Goal: Task Accomplishment & Management: Complete application form

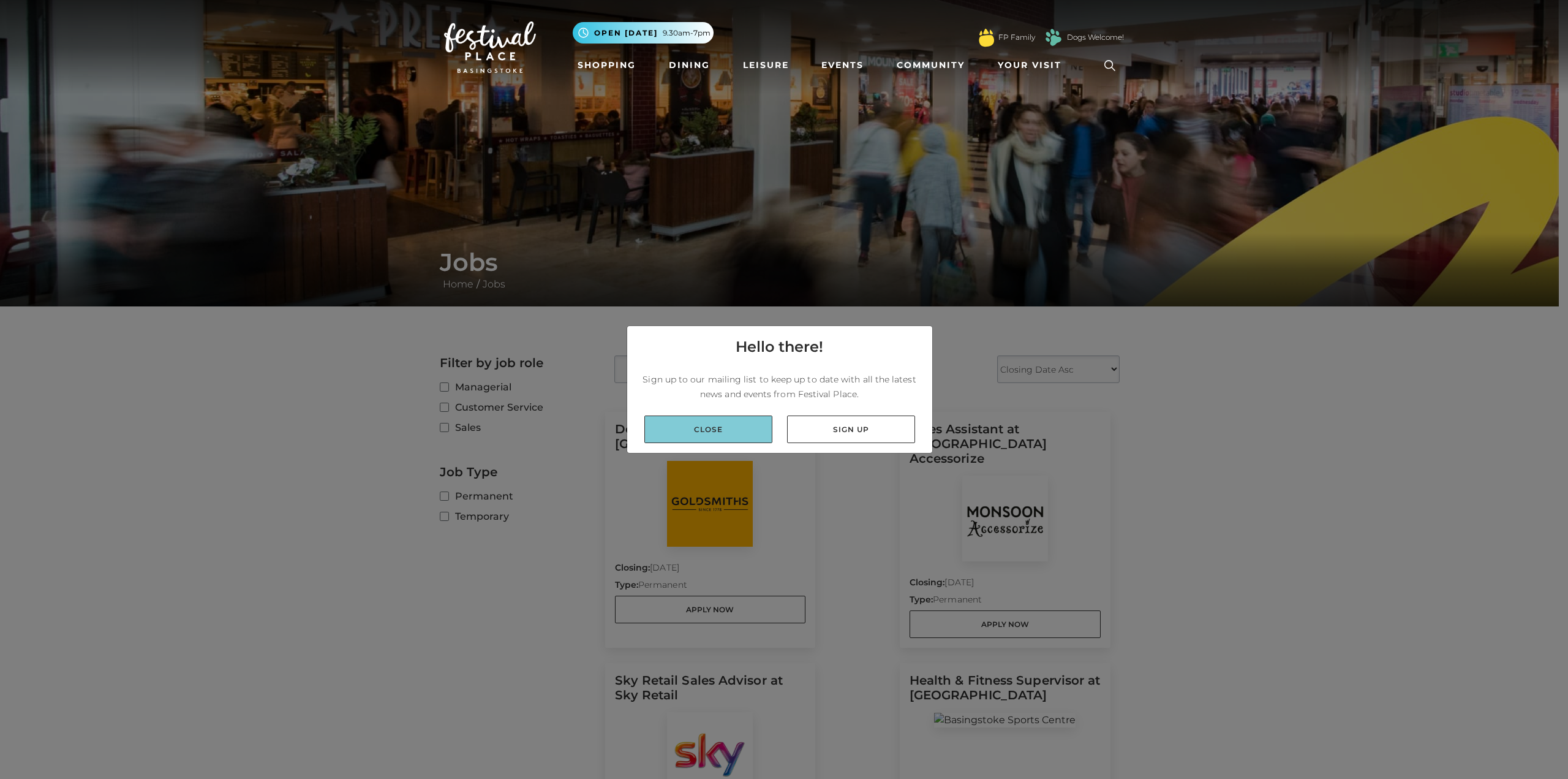
click at [740, 426] on link "Close" at bounding box center [708, 429] width 128 height 27
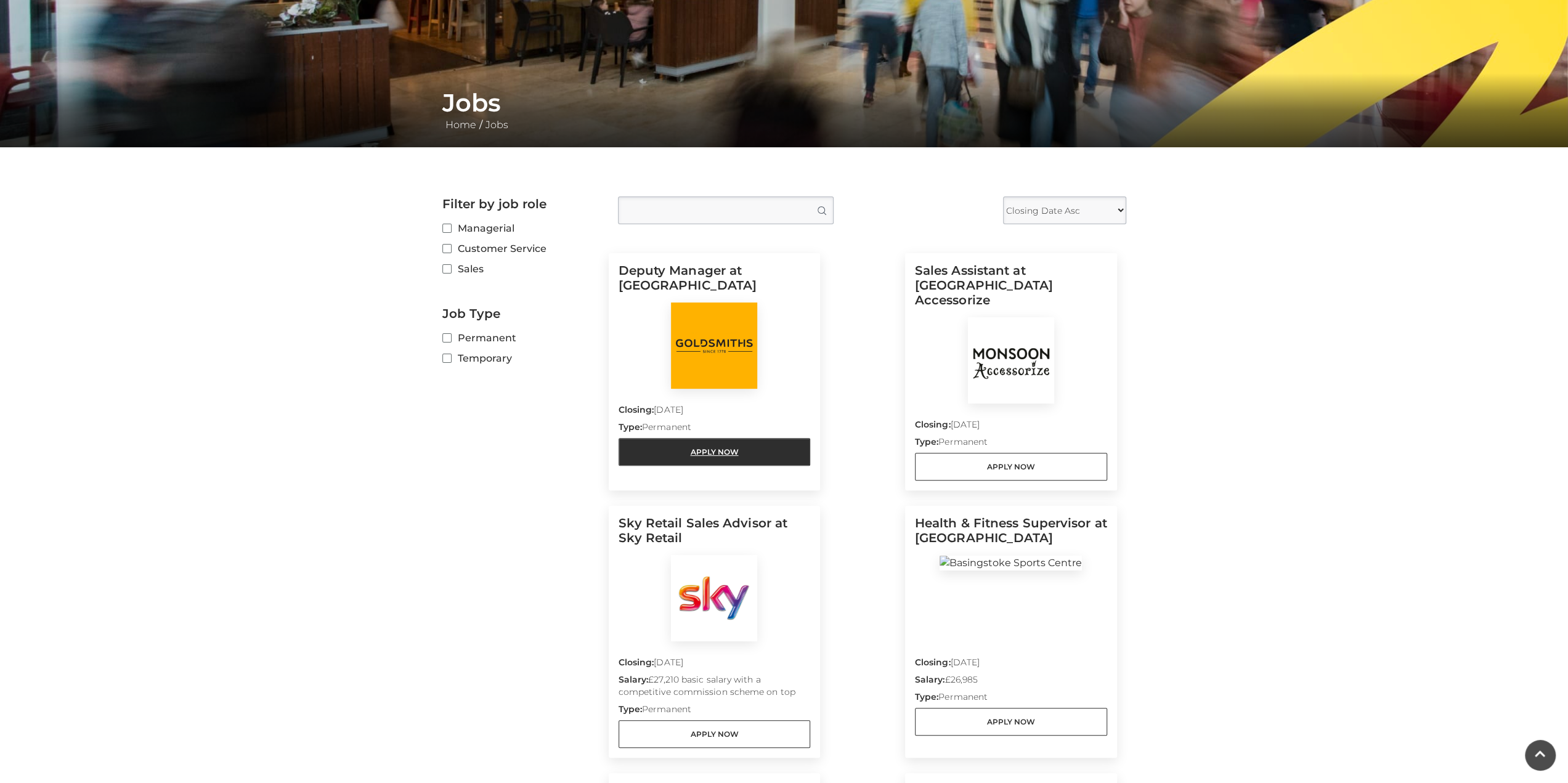
scroll to position [185, 0]
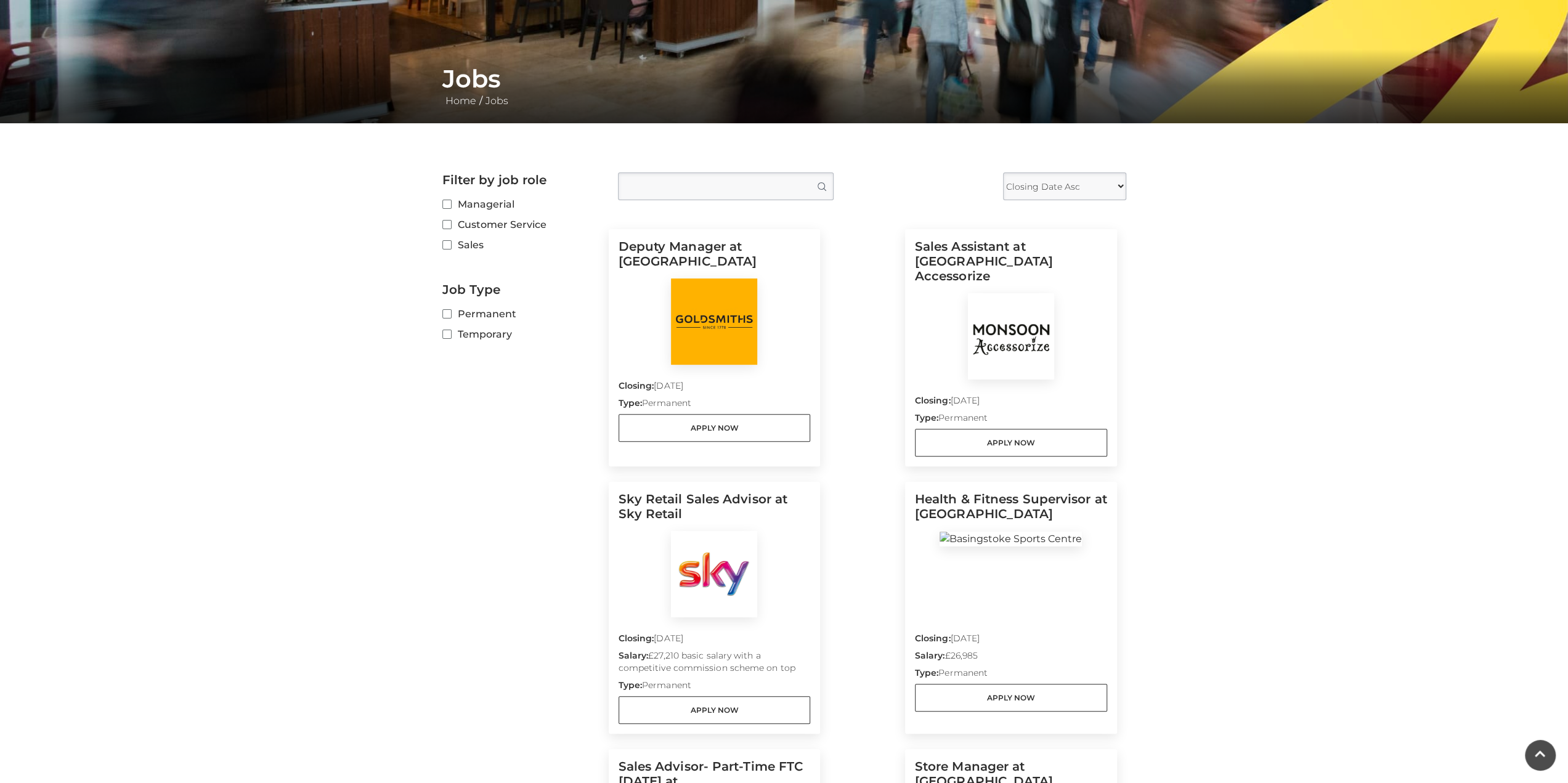
click at [447, 329] on label "Temporary" at bounding box center [521, 334] width 157 height 15
click at [447, 331] on input "Temporary" at bounding box center [446, 335] width 8 height 8
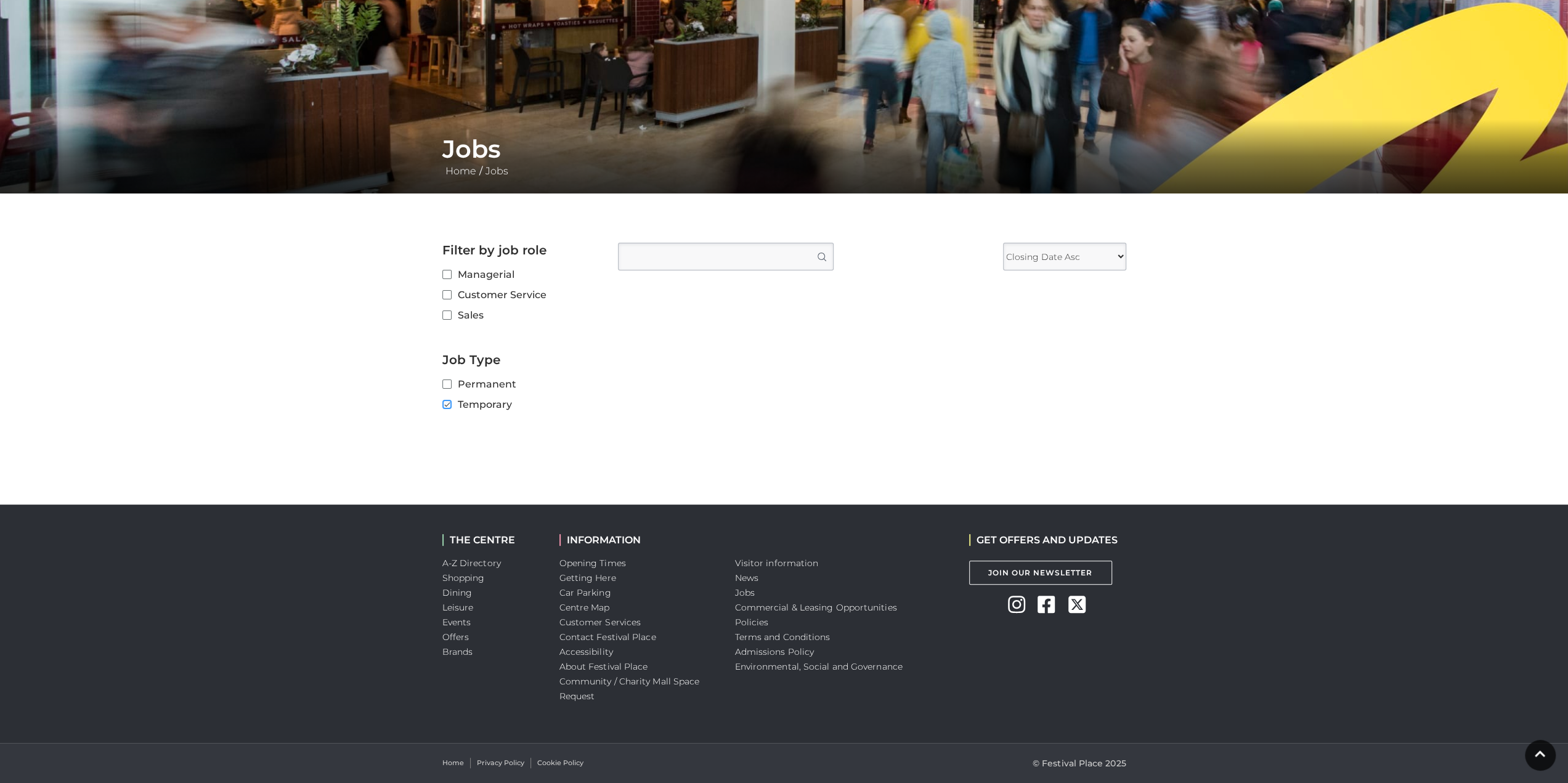
scroll to position [114, 0]
click at [447, 403] on input "Temporary" at bounding box center [446, 405] width 8 height 8
checkbox input "false"
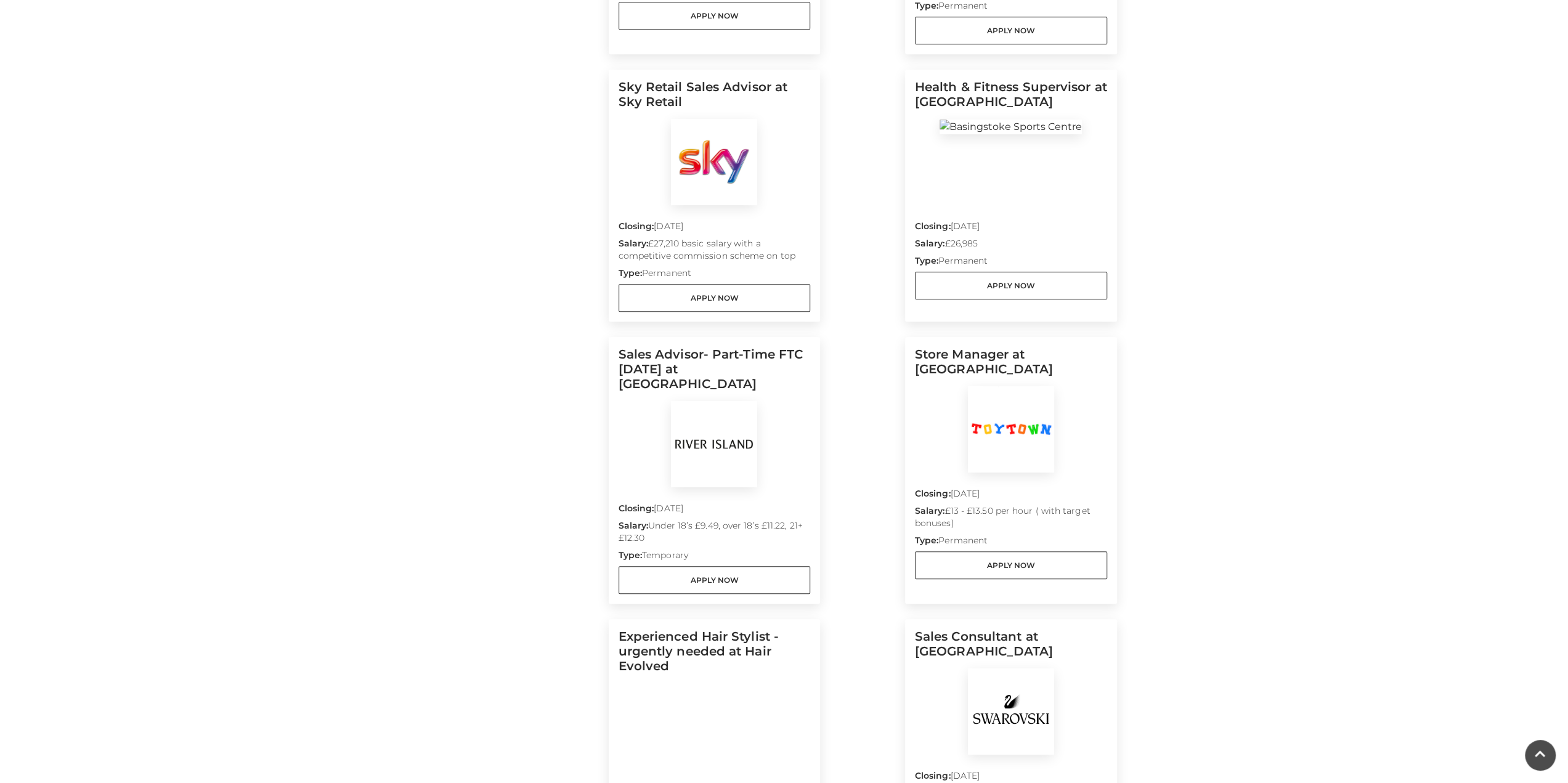
scroll to position [616, 0]
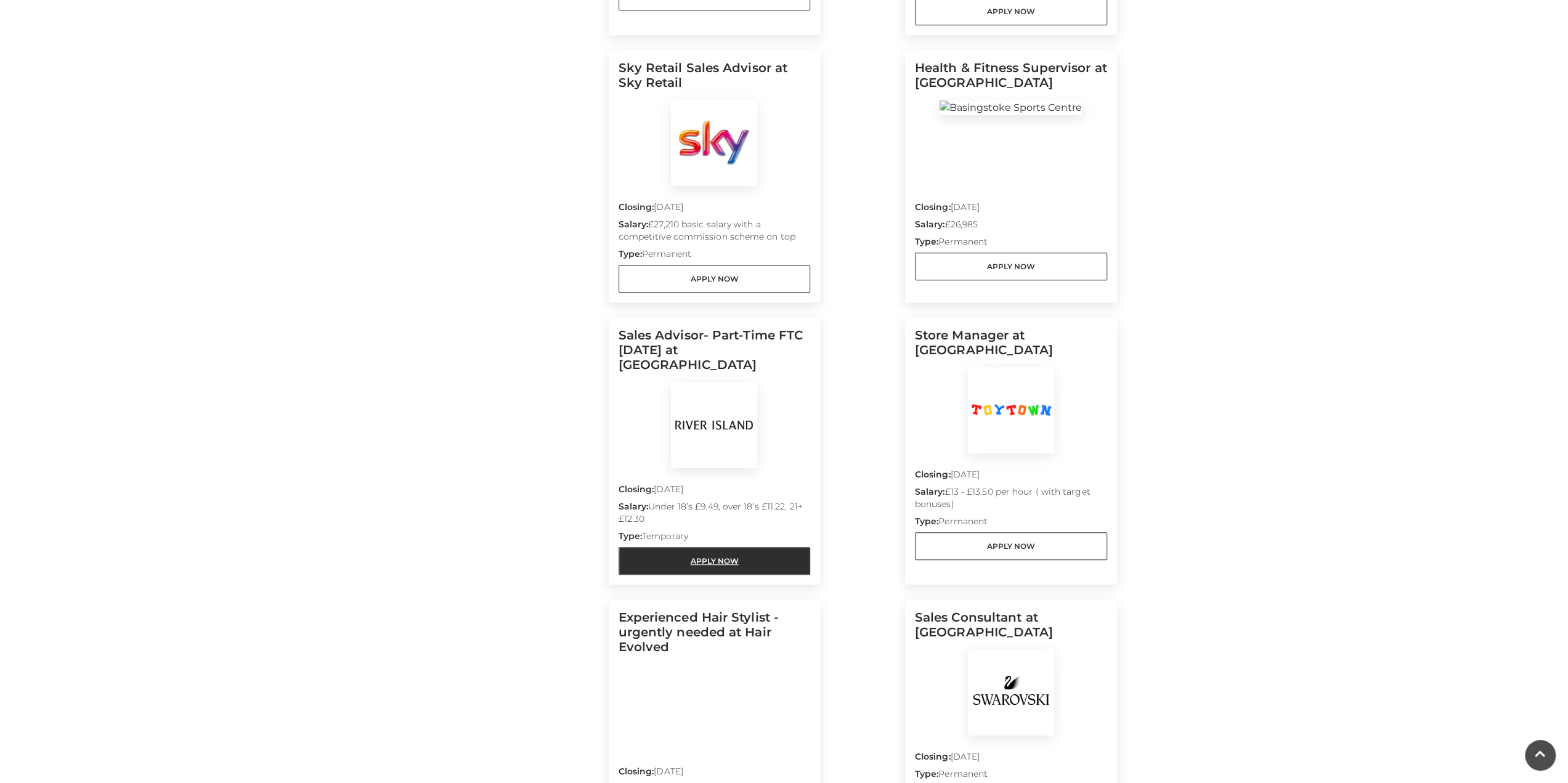
click at [702, 547] on link "Apply Now" at bounding box center [715, 560] width 192 height 28
drag, startPoint x: 776, startPoint y: 337, endPoint x: 618, endPoint y: 320, distance: 158.9
click at [619, 328] on h5 "Sales Advisor- Part-Time FTC [DATE] at [GEOGRAPHIC_DATA]" at bounding box center [715, 355] width 192 height 54
copy h5 "Sales Advisor- Part-Time FTC [DATE] at [GEOGRAPHIC_DATA]"
click at [757, 547] on link "Apply Now" at bounding box center [715, 560] width 192 height 28
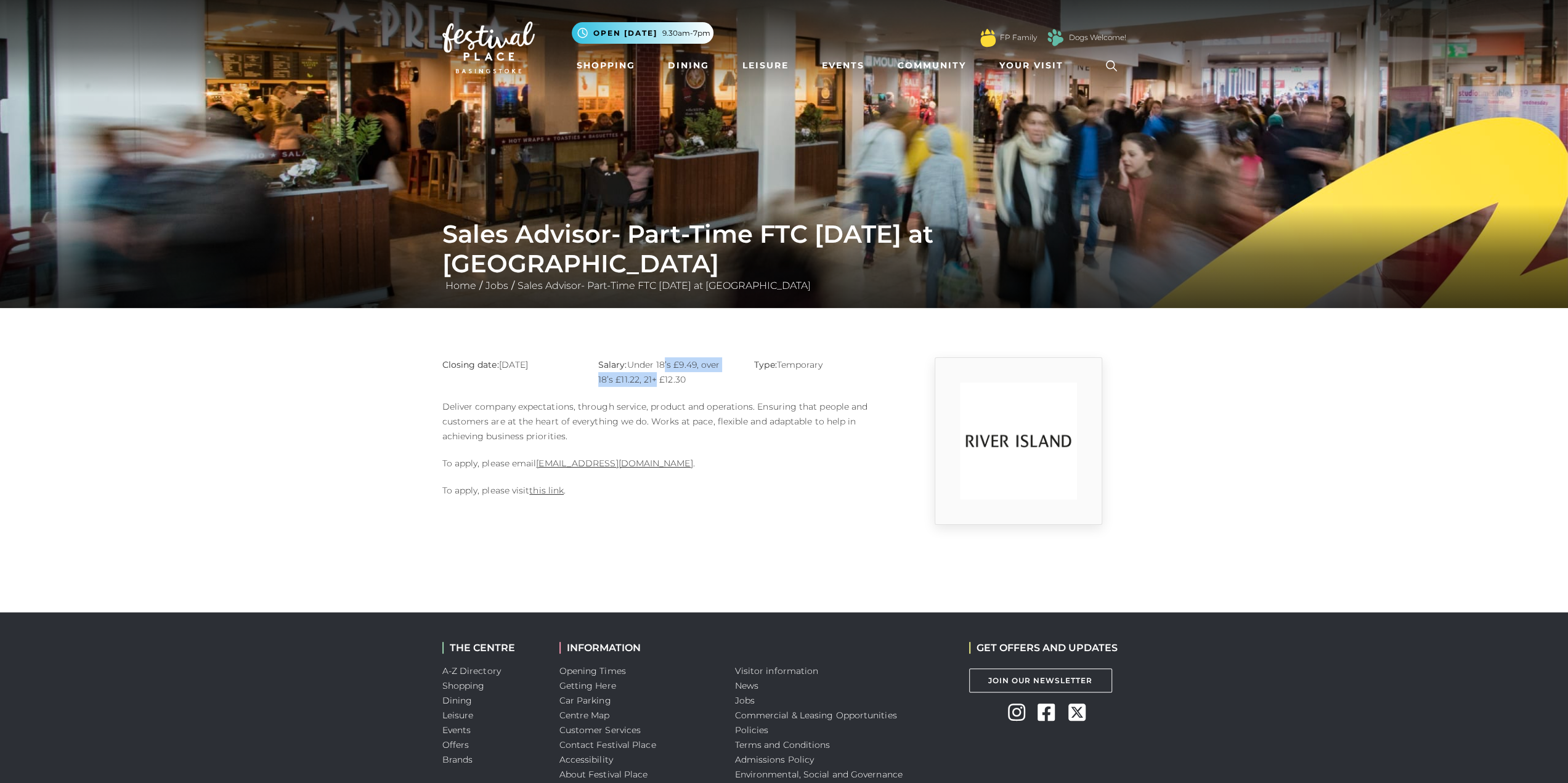
drag, startPoint x: 659, startPoint y: 365, endPoint x: 652, endPoint y: 382, distance: 18.4
click at [652, 382] on p "Salary: Under 18’s £9.49, over 18’s £11.22, 21+ £12.30" at bounding box center [667, 372] width 138 height 30
click at [636, 398] on div "Salary: Under 18’s £9.49, over 18’s £11.22, 21+ £12.30" at bounding box center [667, 378] width 156 height 42
click at [619, 379] on p "Salary: Under 18’s £9.49, over 18’s £11.22, 21+ £12.30" at bounding box center [667, 372] width 138 height 30
click at [537, 490] on link "this link" at bounding box center [547, 490] width 35 height 11
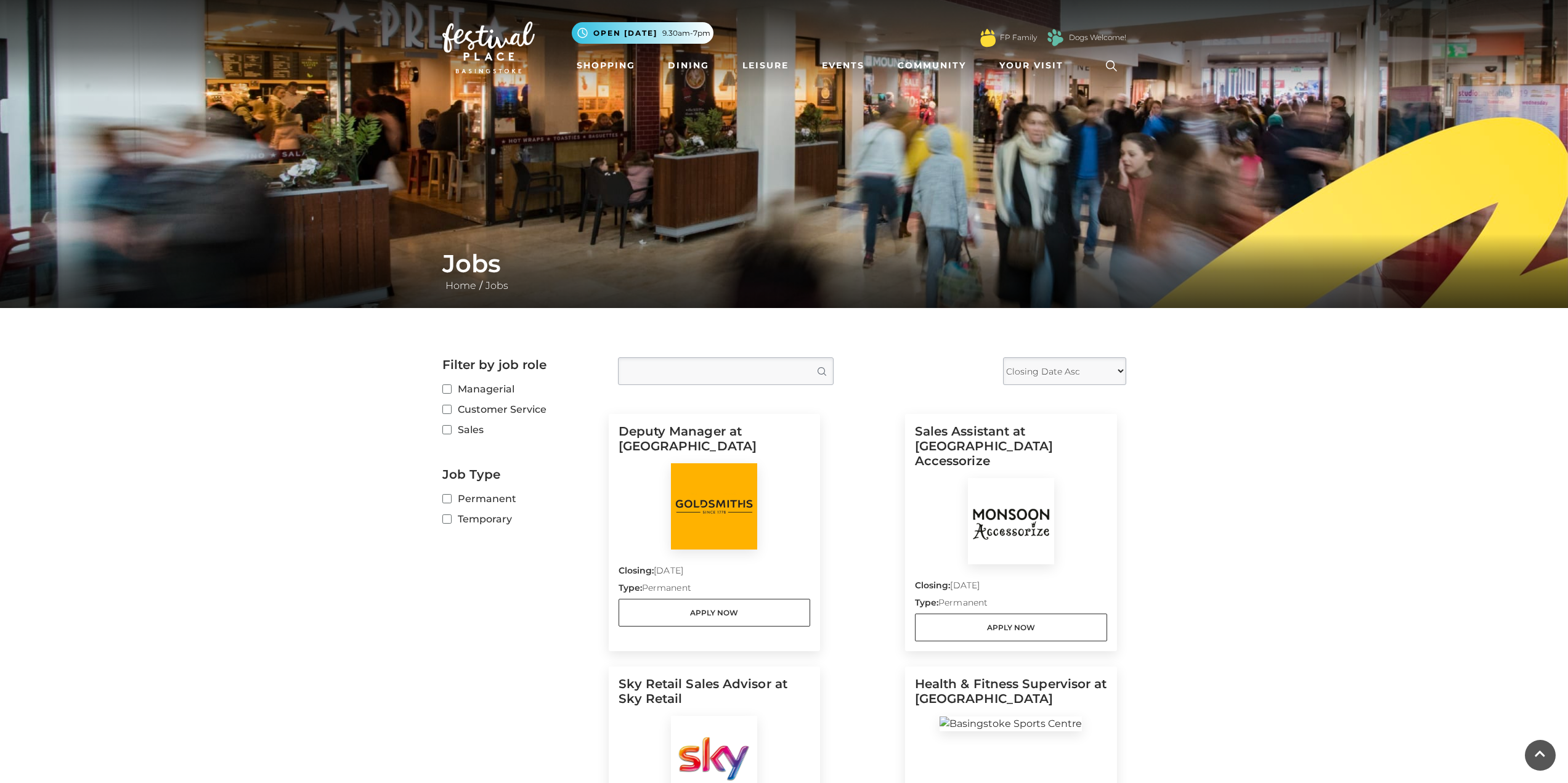
scroll to position [616, 0]
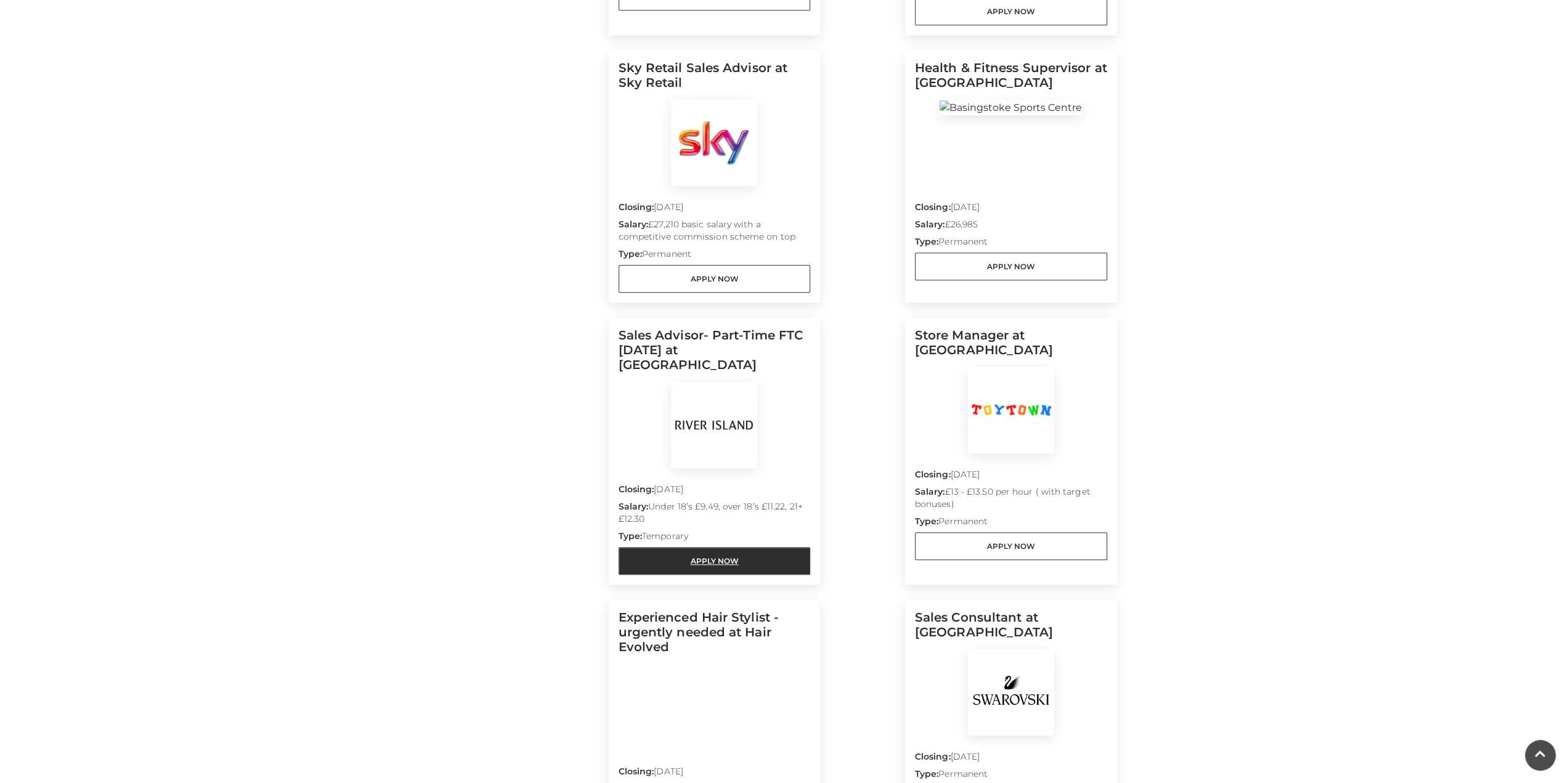
click at [737, 547] on link "Apply Now" at bounding box center [715, 560] width 192 height 28
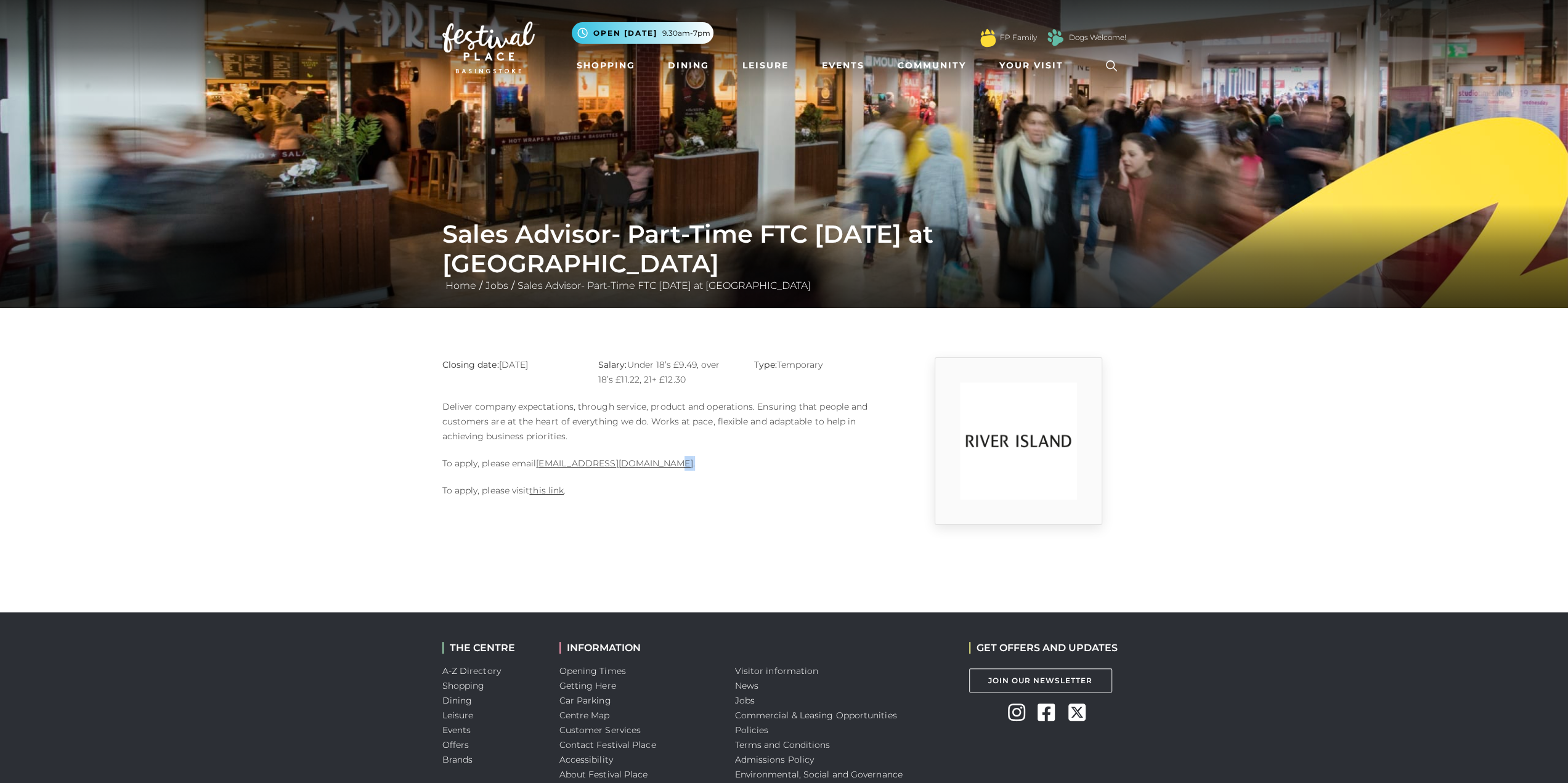
drag, startPoint x: 688, startPoint y: 469, endPoint x: 654, endPoint y: 469, distance: 34.0
click at [654, 469] on p "To apply, please email [EMAIL_ADDRESS][DOMAIN_NAME] ." at bounding box center [667, 463] width 450 height 15
click at [647, 493] on p "To apply, please visit this link ." at bounding box center [667, 490] width 450 height 15
click at [627, 464] on link "[EMAIL_ADDRESS][DOMAIN_NAME]" at bounding box center [614, 462] width 157 height 11
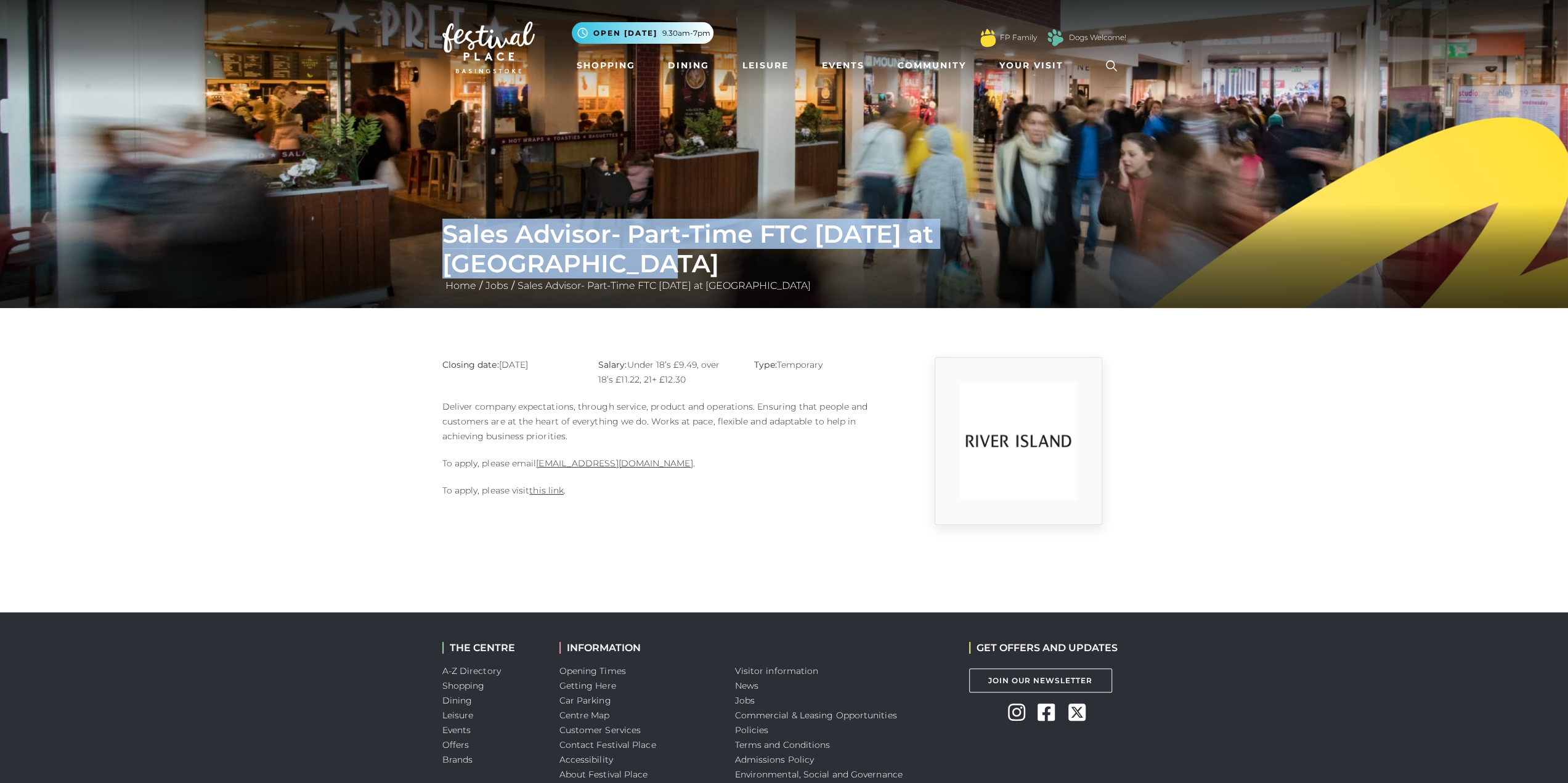
drag, startPoint x: 443, startPoint y: 263, endPoint x: 1129, endPoint y: 260, distance: 686.0
click at [1129, 260] on div "Sales Advisor- Part-Time FTC [DATE] at [GEOGRAPHIC_DATA] Home / Jobs / Sales Ad…" at bounding box center [784, 256] width 702 height 74
copy h1 "Sales Advisor- Part-Time FTC [DATE] at [GEOGRAPHIC_DATA]"
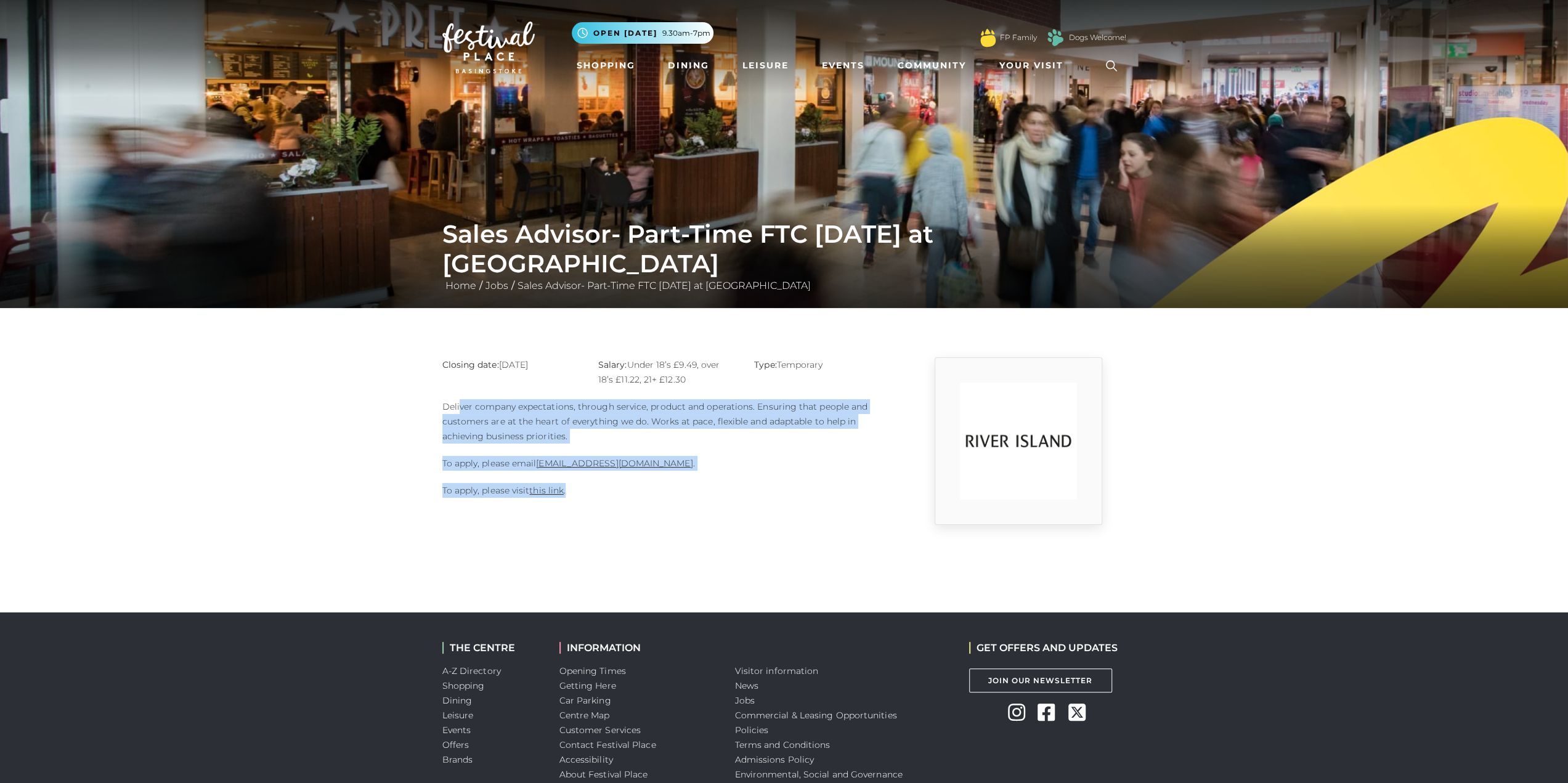
drag, startPoint x: 463, startPoint y: 406, endPoint x: 649, endPoint y: 471, distance: 197.0
click at [649, 471] on div "Closing date: [DATE] Salary: Under 18’s £9.49, over 18’s £11.22, 21+ £12.30 Typ…" at bounding box center [667, 441] width 468 height 168
click at [657, 489] on p "To apply, please visit this link ." at bounding box center [667, 490] width 450 height 15
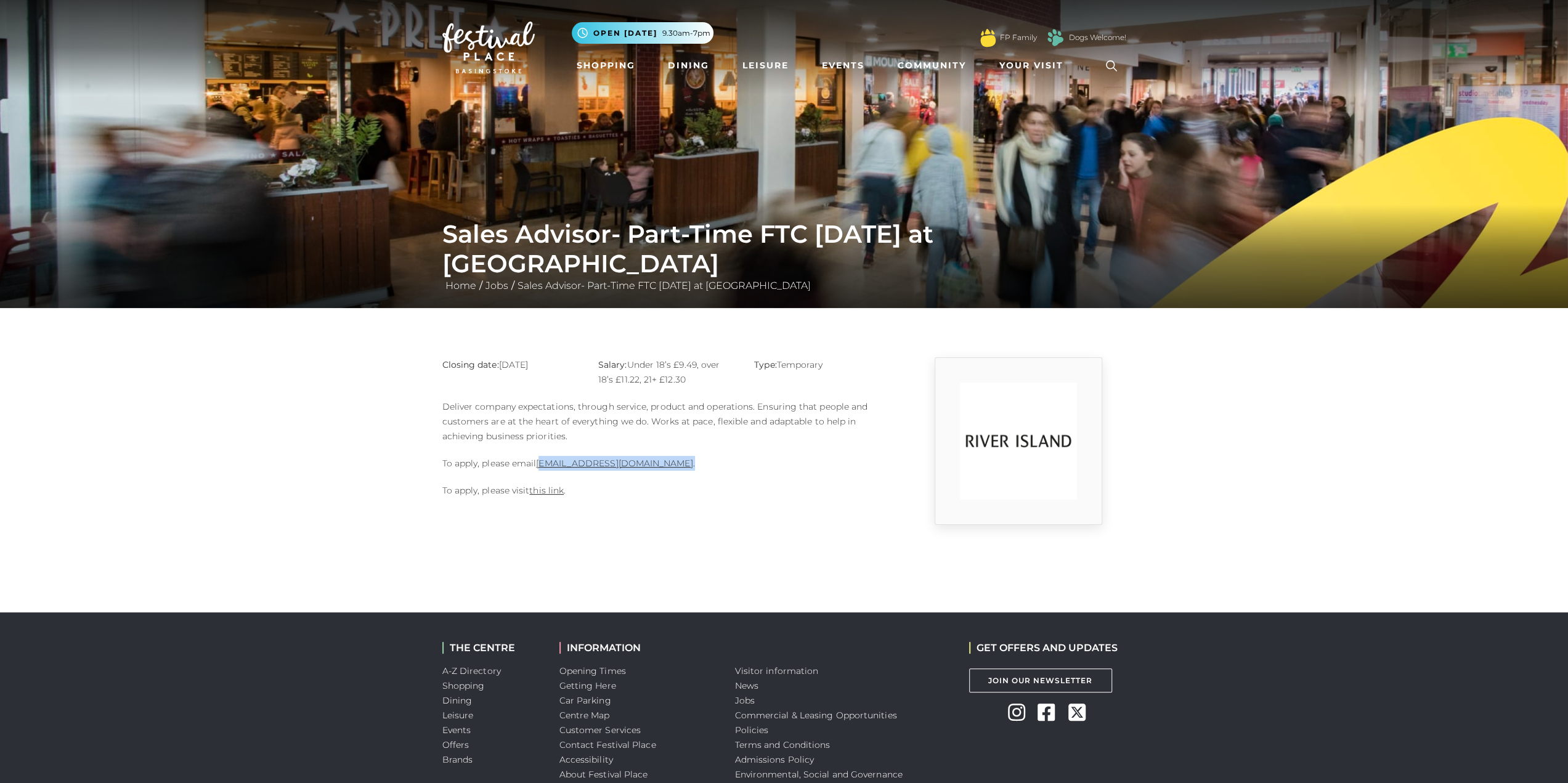
drag, startPoint x: 682, startPoint y: 465, endPoint x: 540, endPoint y: 456, distance: 142.3
click at [540, 456] on p "To apply, please email [EMAIL_ADDRESS][DOMAIN_NAME] ." at bounding box center [667, 463] width 450 height 15
drag, startPoint x: 628, startPoint y: 364, endPoint x: 702, endPoint y: 363, distance: 74.0
click at [702, 363] on p "Salary: Under 18’s £9.49, over 18’s £11.22, 21+ £12.30" at bounding box center [667, 372] width 138 height 30
